Goal: Find contact information

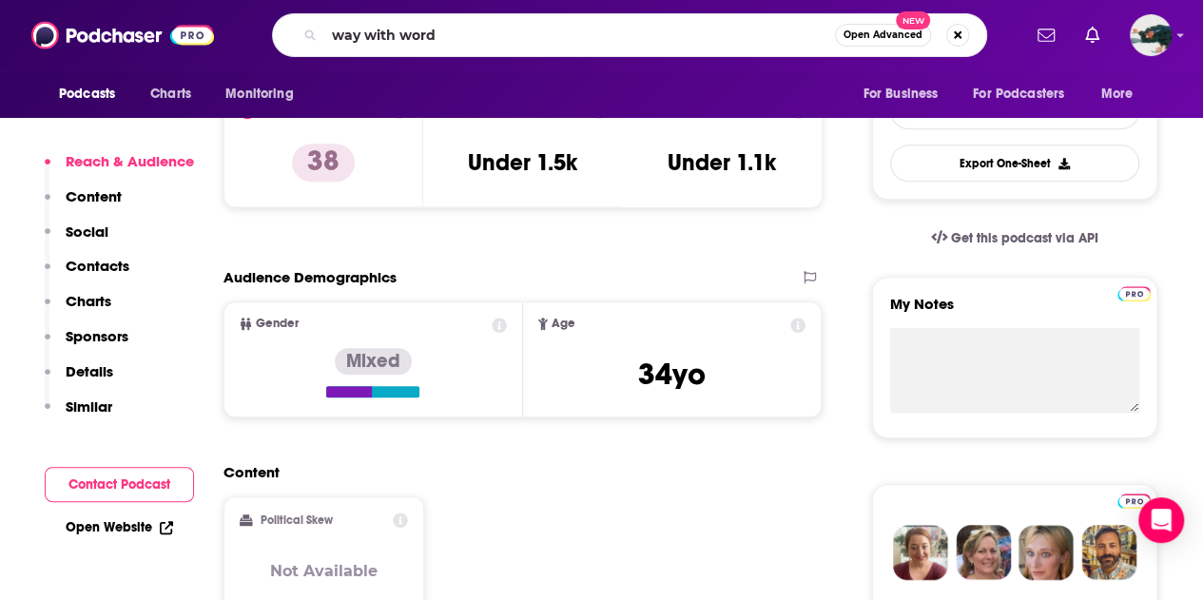
type input "way with words"
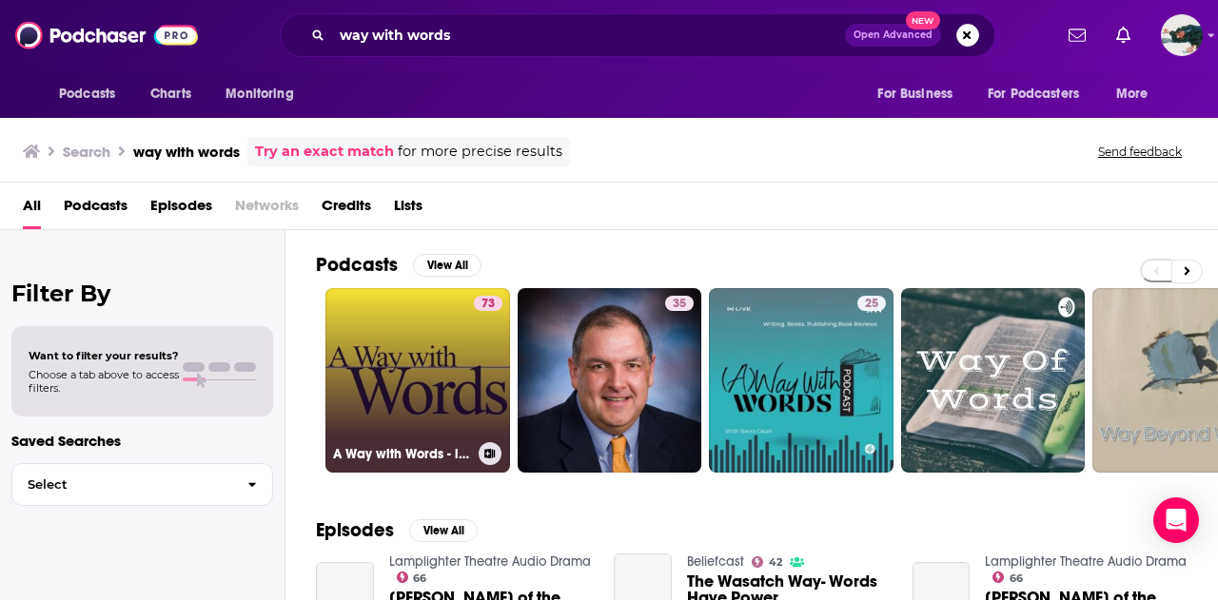
click at [455, 338] on link "73 A Way with Words - language, linguistics, and callers from all over" at bounding box center [417, 380] width 185 height 185
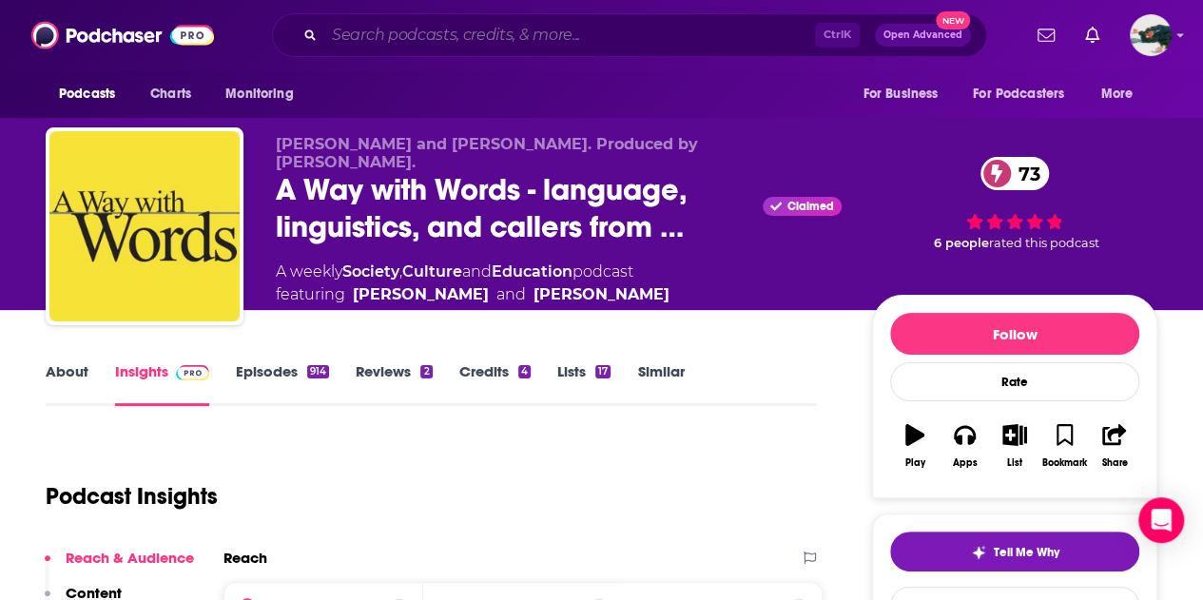
click at [479, 38] on input "Search podcasts, credits, & more..." at bounding box center [569, 35] width 491 height 30
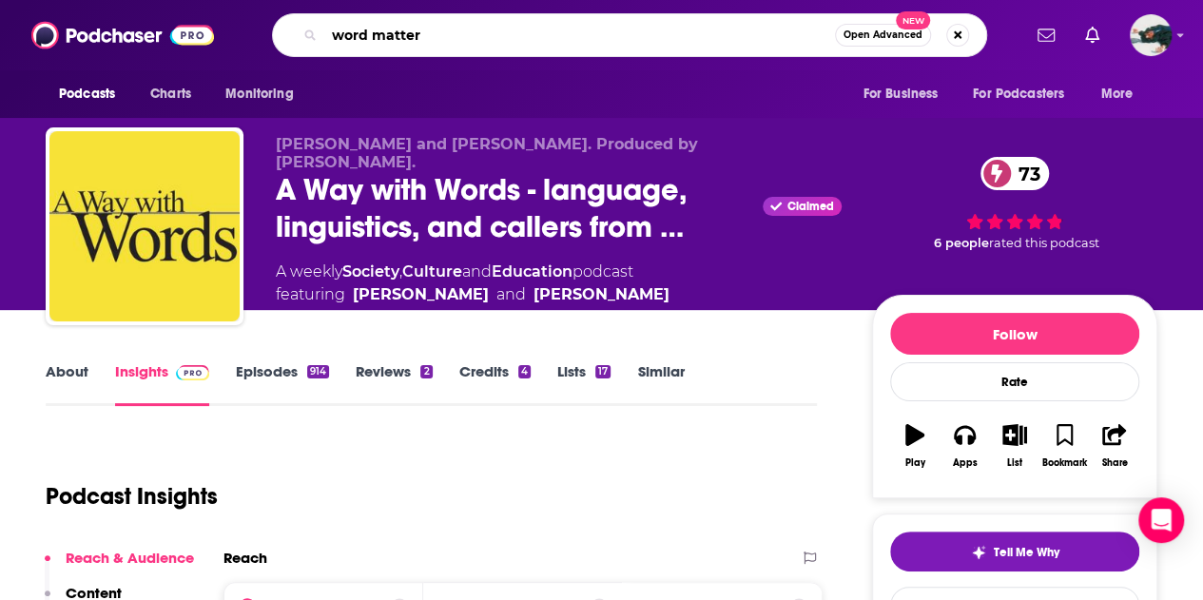
type input "word matters"
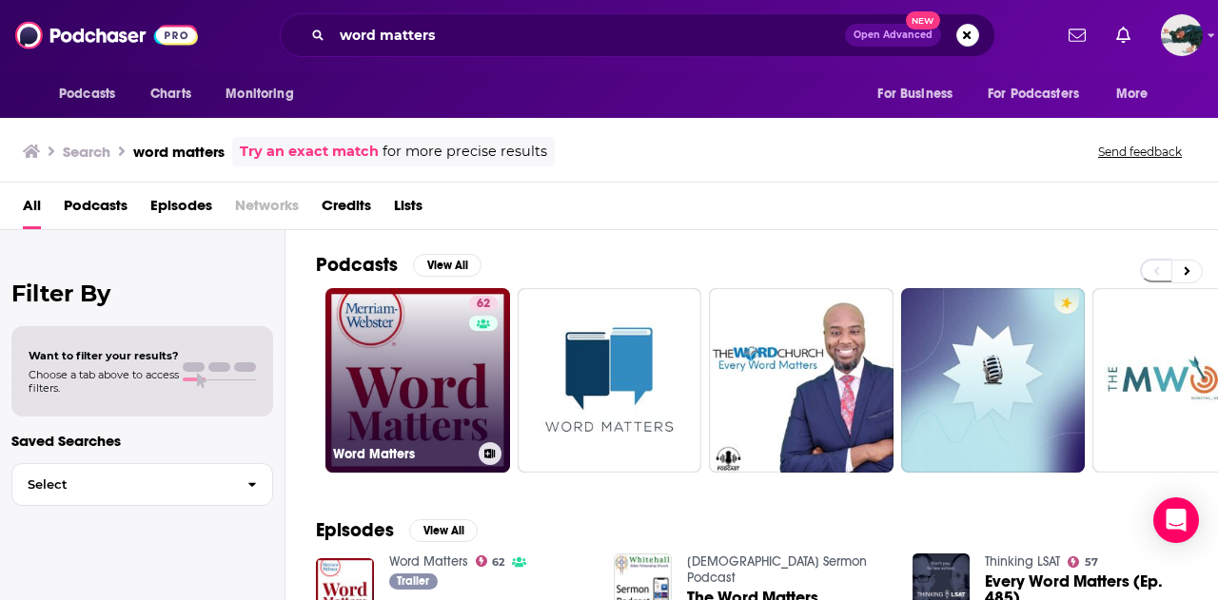
click at [446, 377] on link "62 Word Matters" at bounding box center [417, 380] width 185 height 185
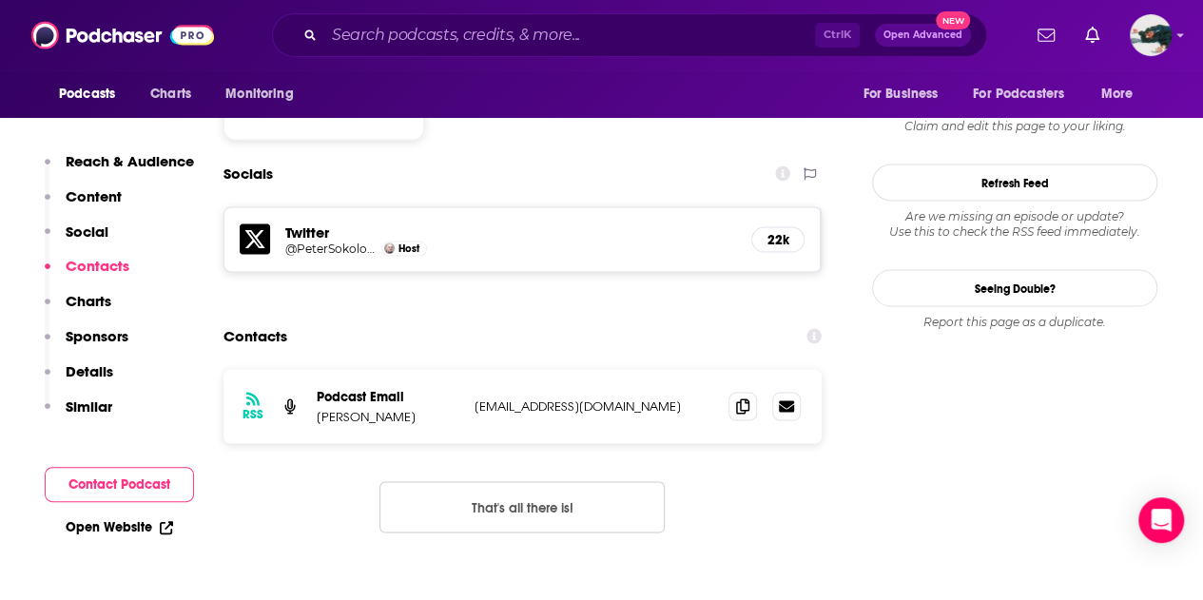
scroll to position [1717, 0]
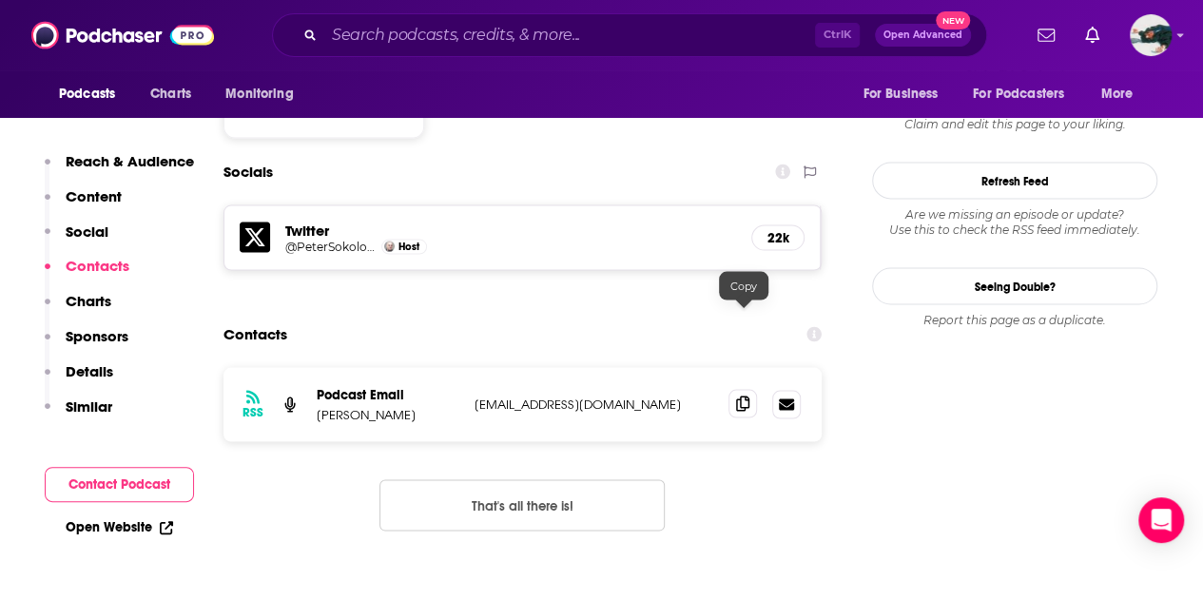
click at [743, 396] on icon at bounding box center [742, 403] width 13 height 15
click at [563, 29] on input "Search podcasts, credits, & more..." at bounding box center [569, 35] width 491 height 30
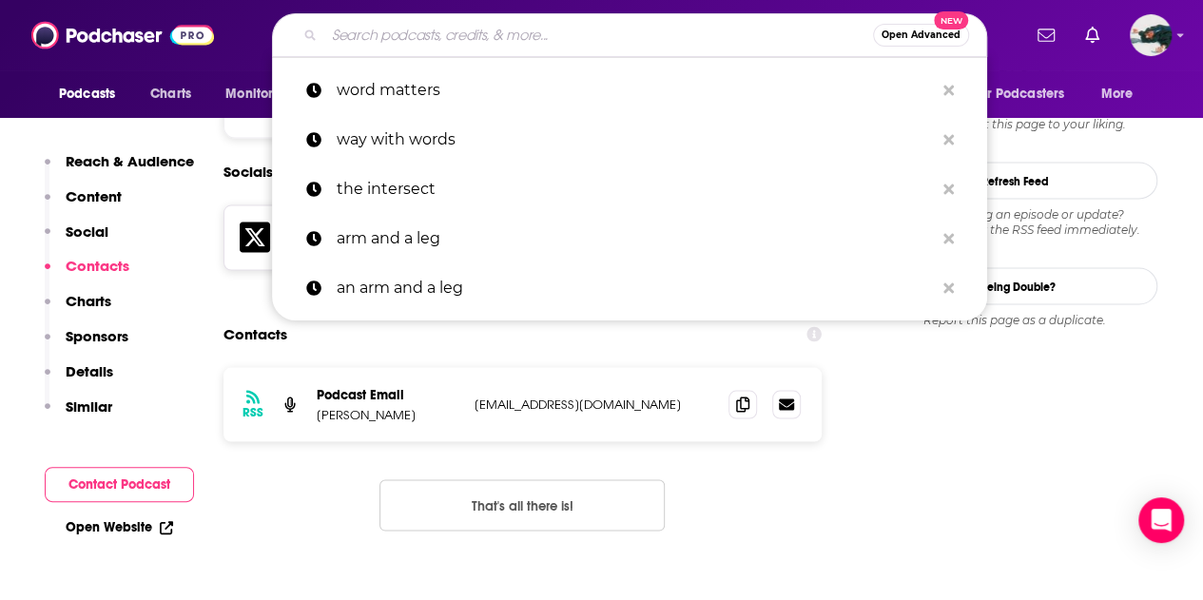
paste input "Fabulous 413"
type input "Fabulous 413"
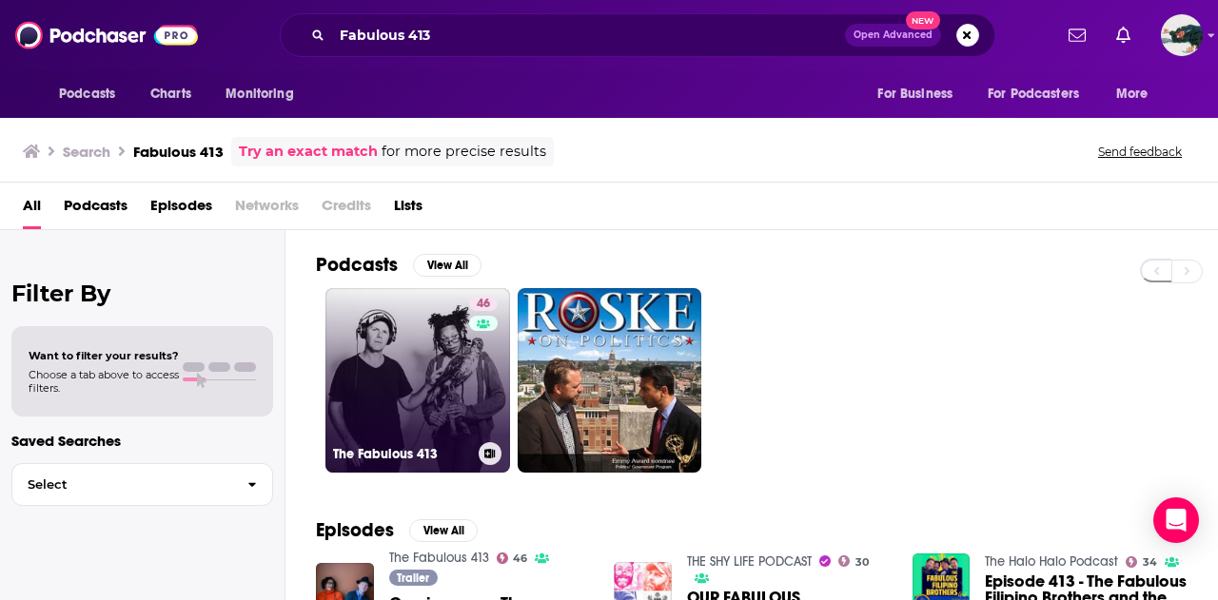
click at [428, 349] on link "46 The Fabulous 413" at bounding box center [417, 380] width 185 height 185
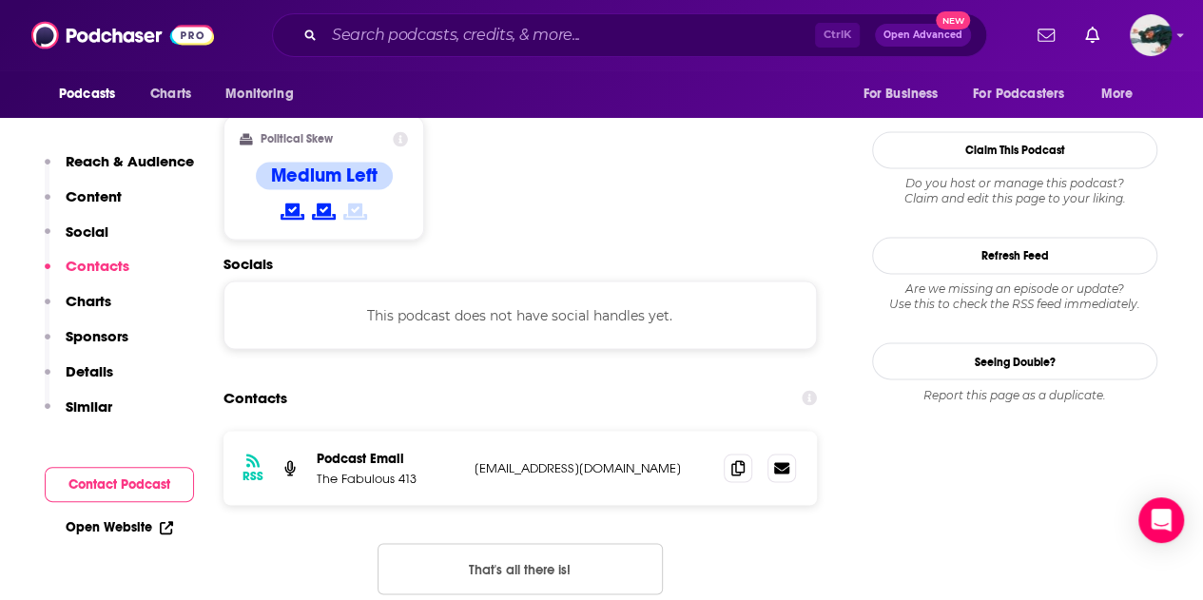
scroll to position [1496, 0]
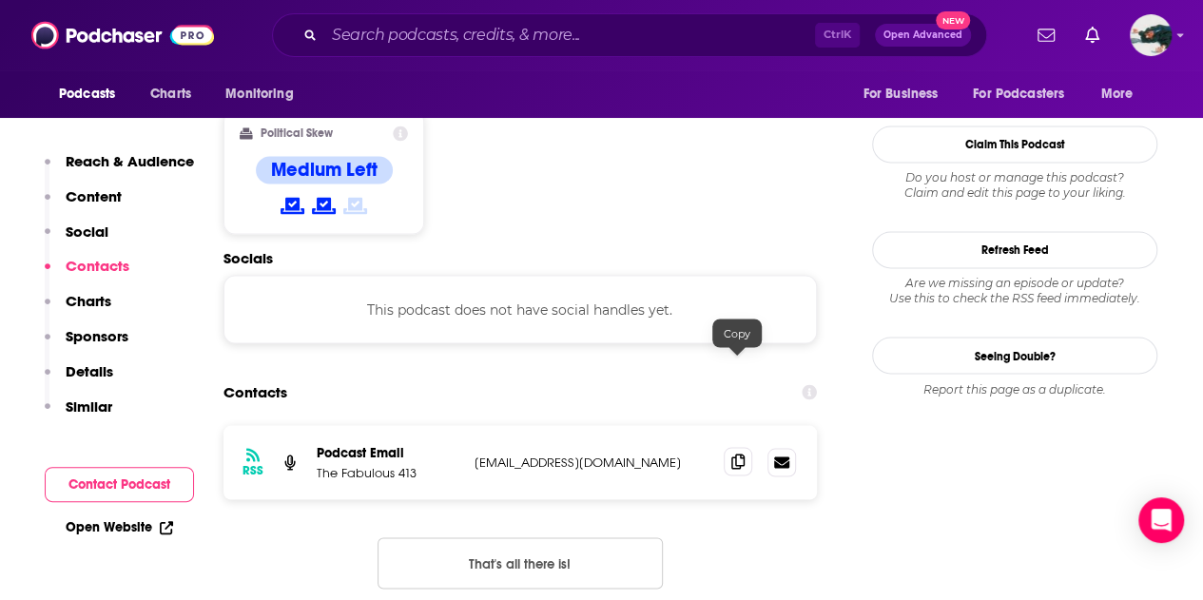
click at [736, 454] on icon at bounding box center [738, 461] width 13 height 15
